Goal: Transaction & Acquisition: Purchase product/service

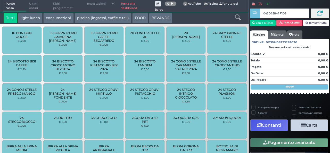
type input "043D628A7F1D91"
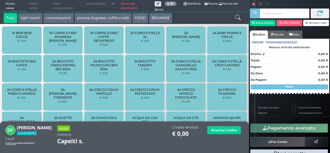
click at [237, 22] on div at bounding box center [237, 18] width 21 height 10
click at [237, 15] on icon at bounding box center [238, 17] width 6 height 6
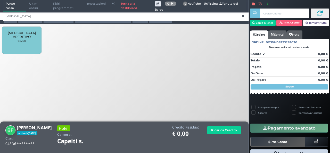
type input "tris"
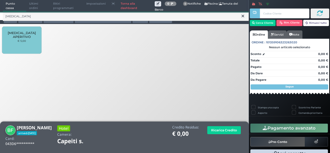
click at [22, 45] on div "TRIS APERITIVO € 5,00" at bounding box center [21, 40] width 39 height 27
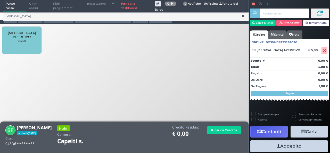
click at [241, 16] on icon at bounding box center [242, 15] width 3 height 5
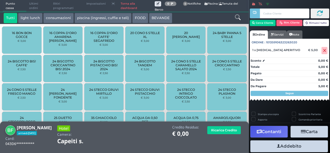
click at [238, 18] on icon at bounding box center [238, 17] width 6 height 6
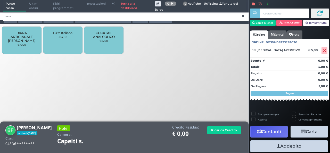
type input "ana"
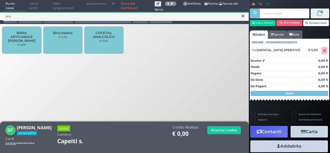
click at [99, 48] on div "COCKTAIL ANALCOLICO € 5,00" at bounding box center [103, 40] width 39 height 27
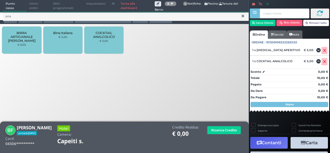
click at [243, 17] on icon at bounding box center [242, 15] width 3 height 5
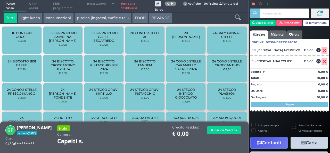
click at [235, 18] on icon at bounding box center [238, 17] width 6 height 6
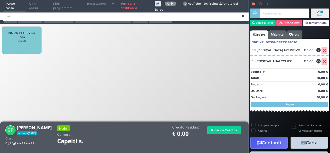
type input "bec"
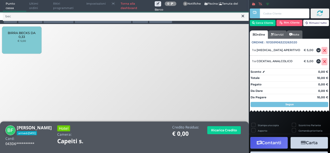
click at [27, 42] on div "BIRRA BECKS DA 0,33 € 5,00" at bounding box center [21, 40] width 39 height 27
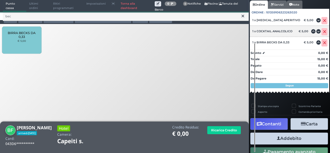
scroll to position [88, 0]
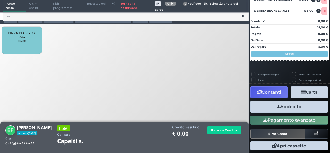
click at [285, 106] on button "Addebito" at bounding box center [288, 107] width 77 height 12
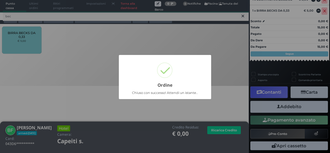
scroll to position [67, 0]
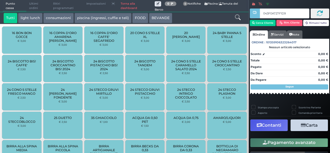
type input "043F0A727F1D95"
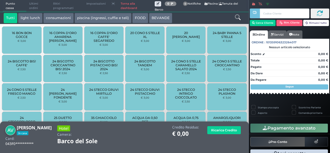
click at [236, 16] on icon at bounding box center [238, 17] width 6 height 6
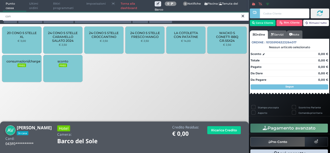
type input "con"
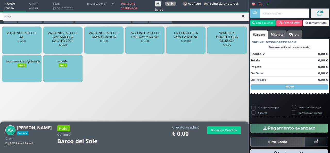
click at [137, 38] on span "24 CONO 5 STELLE FRESCO MANGO" at bounding box center [144, 35] width 31 height 8
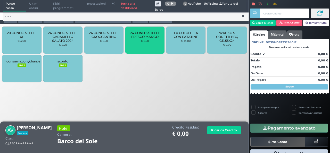
click at [136, 38] on span "24 CONO 5 STELLE FRESCO MANGO" at bounding box center [144, 35] width 31 height 8
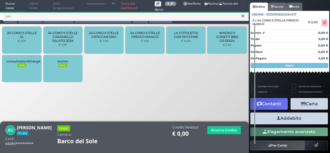
scroll to position [40, 0]
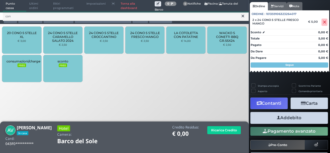
click at [300, 114] on button "Addebito" at bounding box center [288, 118] width 77 height 12
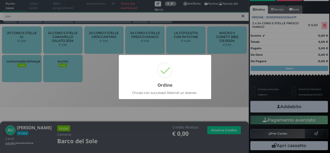
scroll to position [36, 0]
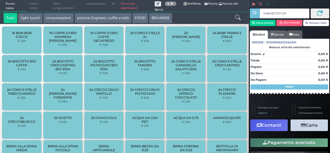
type input "04B45E727F1D90"
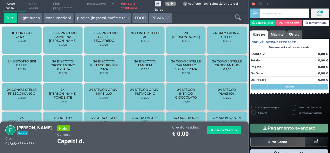
click at [236, 20] on icon at bounding box center [238, 17] width 6 height 6
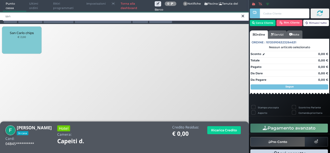
type input "san"
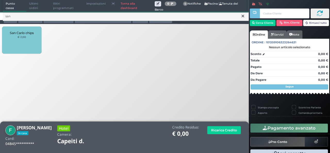
click at [20, 37] on small "€ 2,00" at bounding box center [22, 36] width 8 height 3
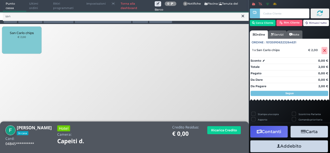
click at [20, 39] on div "San Carlo chips € 2,00" at bounding box center [21, 40] width 39 height 27
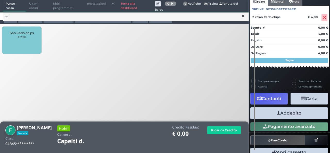
scroll to position [51, 0]
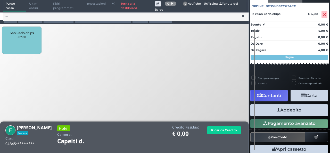
click at [264, 111] on button "Addebito" at bounding box center [288, 110] width 77 height 12
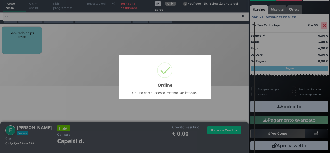
scroll to position [36, 0]
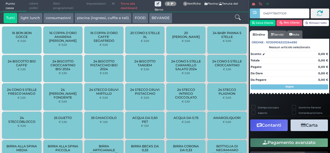
type input "046FF78A7F1D91"
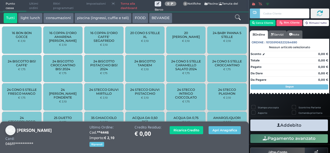
click at [236, 19] on icon at bounding box center [238, 17] width 6 height 6
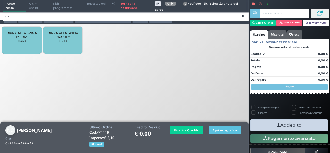
type input "spin"
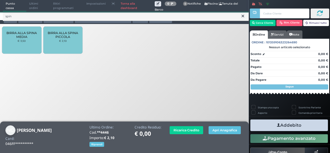
click at [16, 38] on span "BIRRA ALLA SPINA MEDIA" at bounding box center [21, 35] width 31 height 8
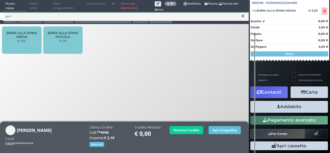
scroll to position [57, 0]
click at [291, 108] on button "Addebito" at bounding box center [288, 107] width 77 height 12
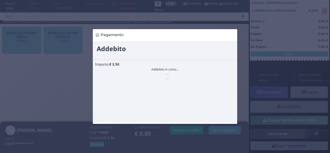
scroll to position [0, 0]
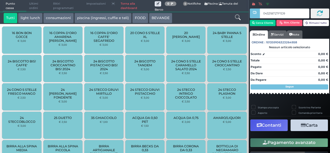
type input "04321B727F1D95"
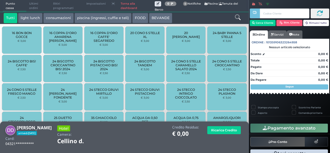
click at [240, 20] on icon at bounding box center [238, 17] width 6 height 6
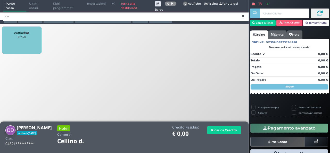
type input "cu"
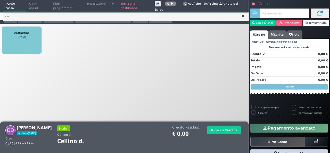
click at [29, 45] on div "cuffia/hat € 2,50" at bounding box center [21, 40] width 39 height 27
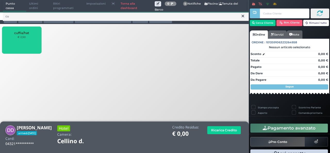
click at [29, 45] on div "cuffia/hat € 2,50" at bounding box center [21, 40] width 39 height 27
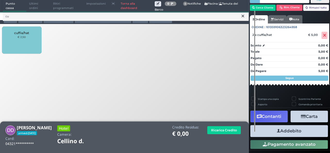
scroll to position [22, 0]
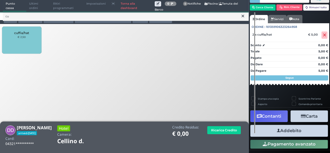
click at [296, 130] on button "Addebito" at bounding box center [288, 131] width 77 height 12
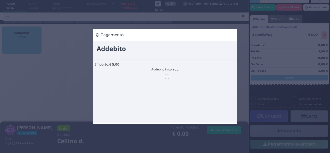
scroll to position [0, 0]
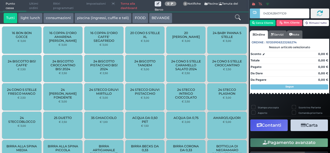
type input "043D628A7F1D91"
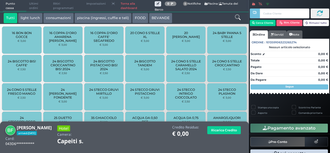
click at [239, 17] on icon at bounding box center [238, 17] width 6 height 6
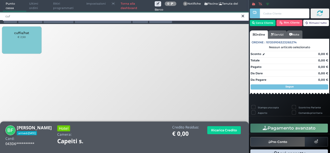
type input "cuf"
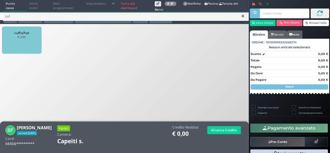
click at [18, 40] on div "cuffia/hat € 2,50" at bounding box center [21, 40] width 39 height 27
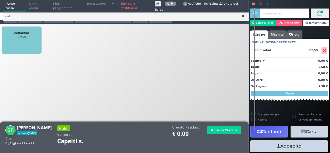
scroll to position [38, 0]
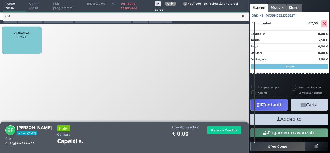
click at [268, 126] on div "Addebito Card cliente" at bounding box center [288, 119] width 80 height 15
drag, startPoint x: 277, startPoint y: 115, endPoint x: 292, endPoint y: 121, distance: 16.5
click at [292, 121] on button "Addebito" at bounding box center [288, 119] width 77 height 12
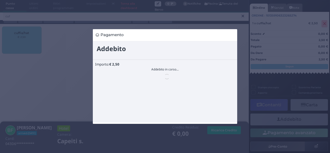
scroll to position [0, 0]
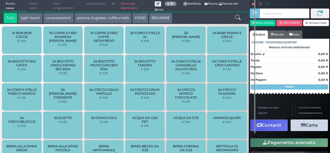
click at [37, 10] on span "Ultimi ordini" at bounding box center [38, 6] width 24 height 12
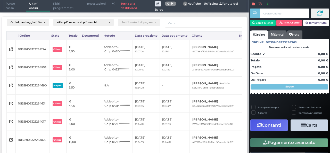
scroll to position [127, 0]
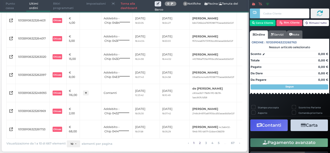
click at [197, 144] on link "2" at bounding box center [199, 143] width 4 height 6
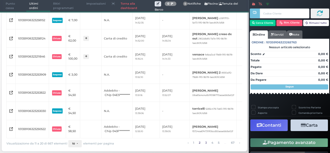
click at [203, 142] on link "3" at bounding box center [205, 143] width 4 height 6
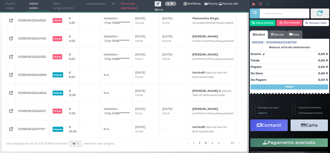
click at [197, 142] on link "2" at bounding box center [199, 143] width 4 height 6
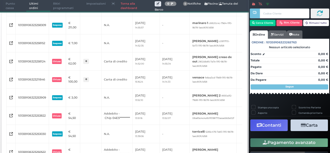
scroll to position [124, 0]
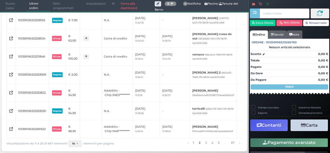
click at [191, 144] on link "1" at bounding box center [193, 143] width 4 height 6
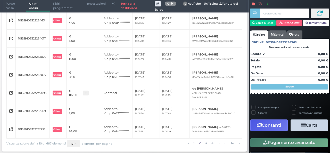
click at [197, 143] on link "2" at bounding box center [199, 143] width 4 height 6
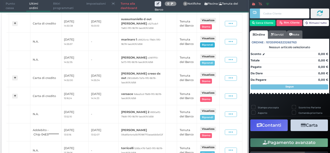
scroll to position [0, 125]
click at [202, 38] on button "Visualizza" at bounding box center [208, 38] width 16 height 5
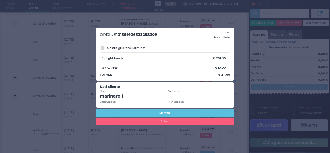
click at [179, 62] on div "1 x light lunch € 201,00 E' stato eliminato dopo averlo inserito" at bounding box center [165, 57] width 130 height 9
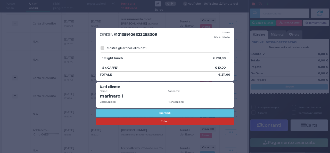
click at [176, 122] on button "Chiudi" at bounding box center [165, 121] width 139 height 7
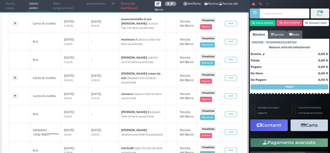
scroll to position [0, 0]
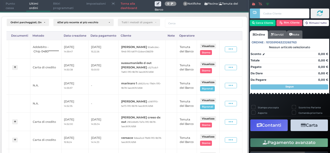
click at [12, 7] on span "Punto cassa" at bounding box center [15, 6] width 24 height 12
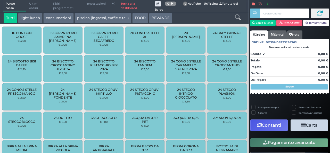
click at [12, 7] on span "Punto cassa" at bounding box center [15, 6] width 24 height 12
